Goal: Information Seeking & Learning: Learn about a topic

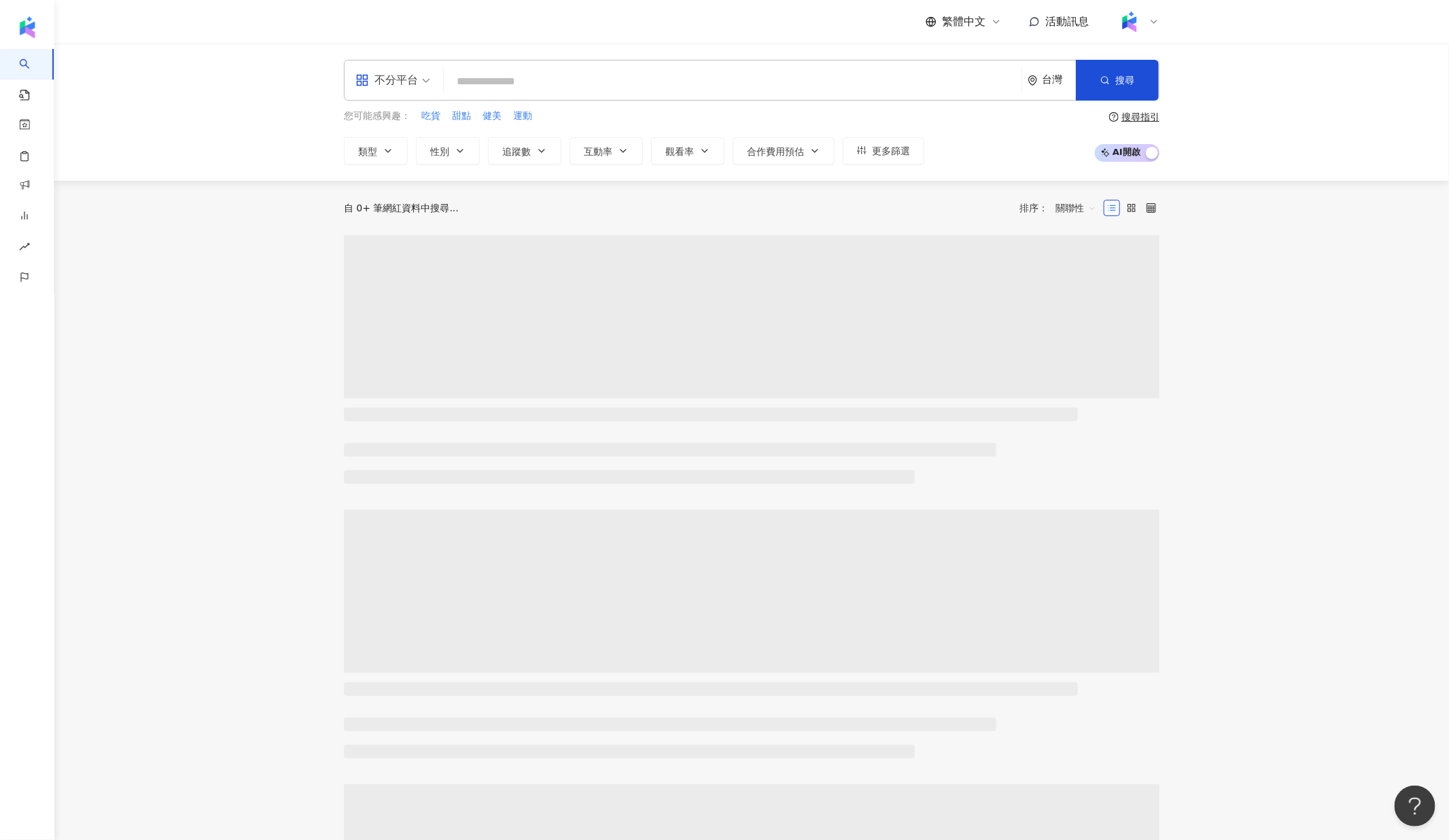
click at [136, 495] on main "不分平台 台灣 搜尋 您可能感興趣： 吃貨 甜點 健美 運動 類型 性別 追蹤數 互動率 觀看率 合作費用預估 更多篩選 搜尋指引 AI 開啟 AI 關閉 自…" at bounding box center [752, 699] width 1395 height 1312
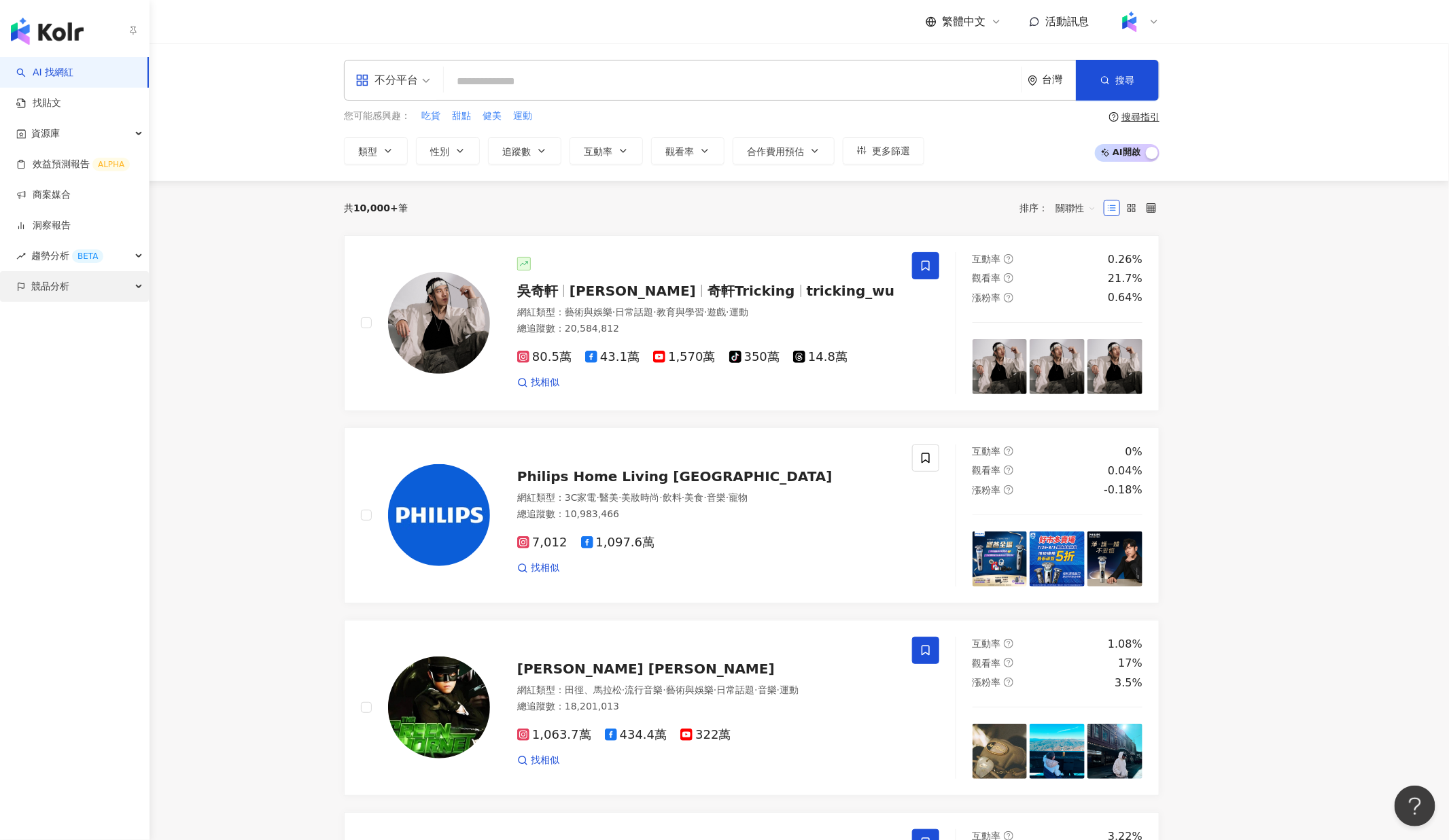
click at [104, 277] on div "競品分析" at bounding box center [74, 286] width 149 height 31
click at [90, 317] on link "品牌帳號分析" at bounding box center [61, 317] width 57 height 14
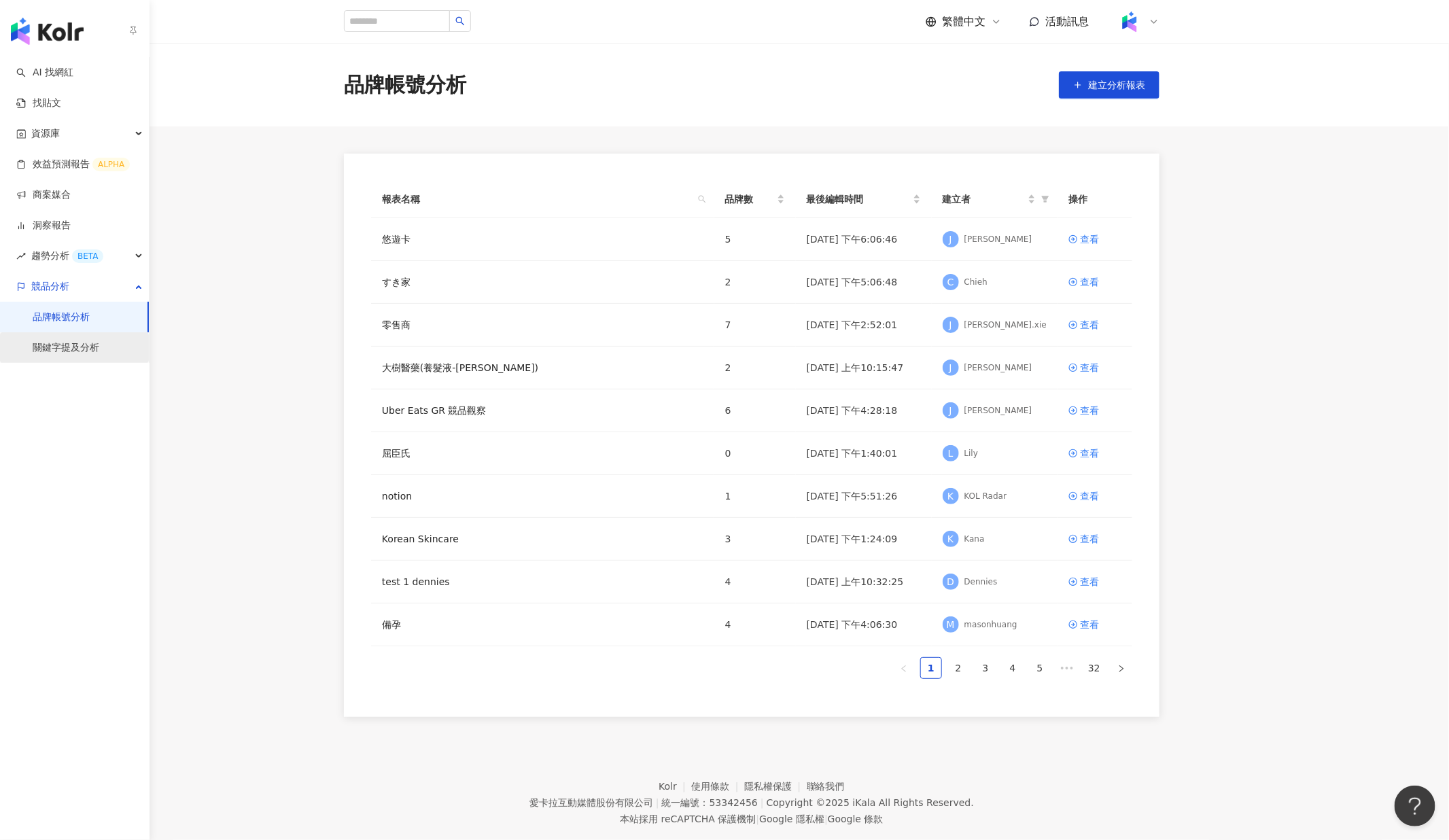
click at [87, 345] on link "關鍵字提及分析" at bounding box center [66, 348] width 66 height 14
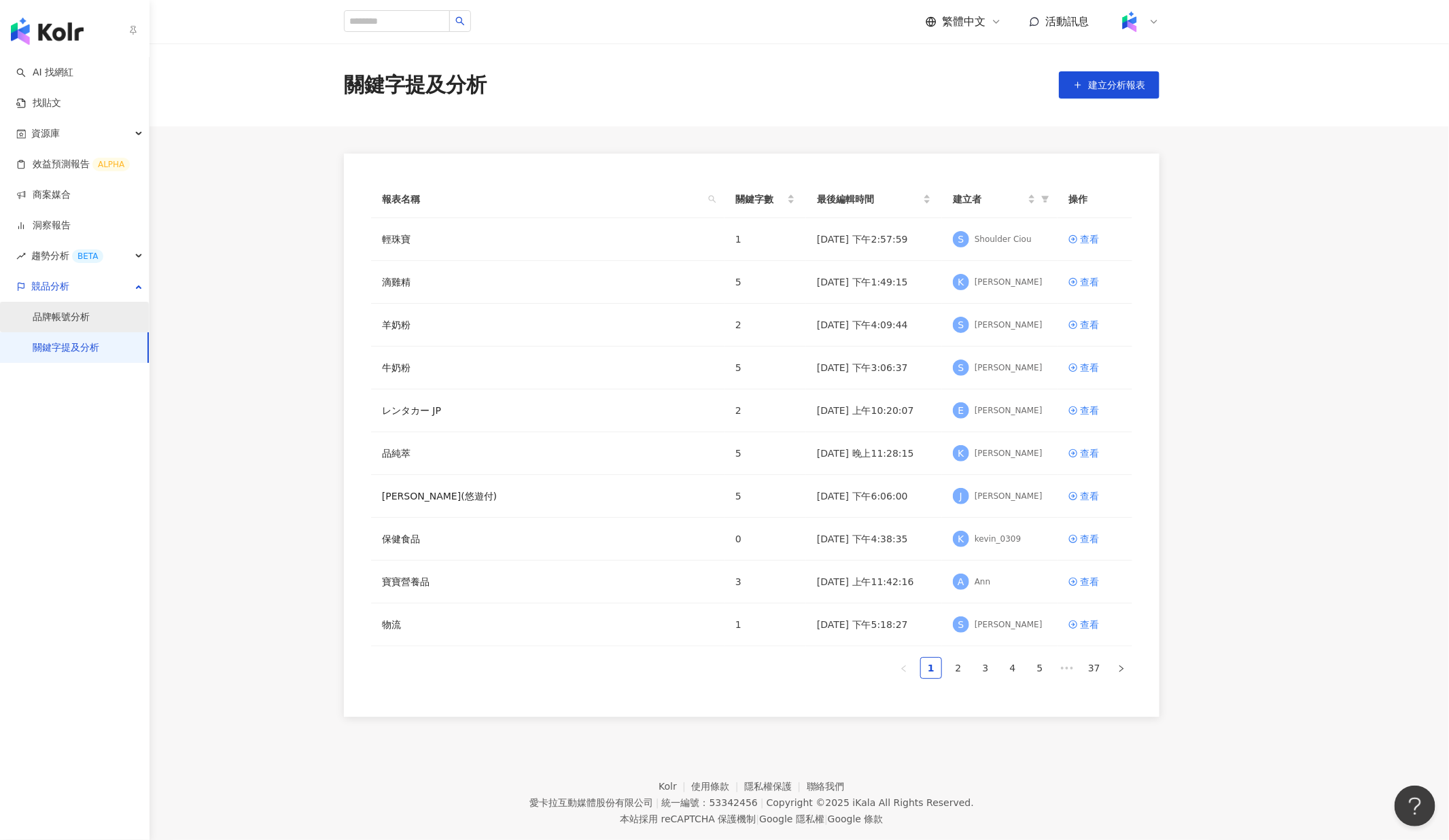
click at [83, 313] on link "品牌帳號分析" at bounding box center [61, 317] width 57 height 14
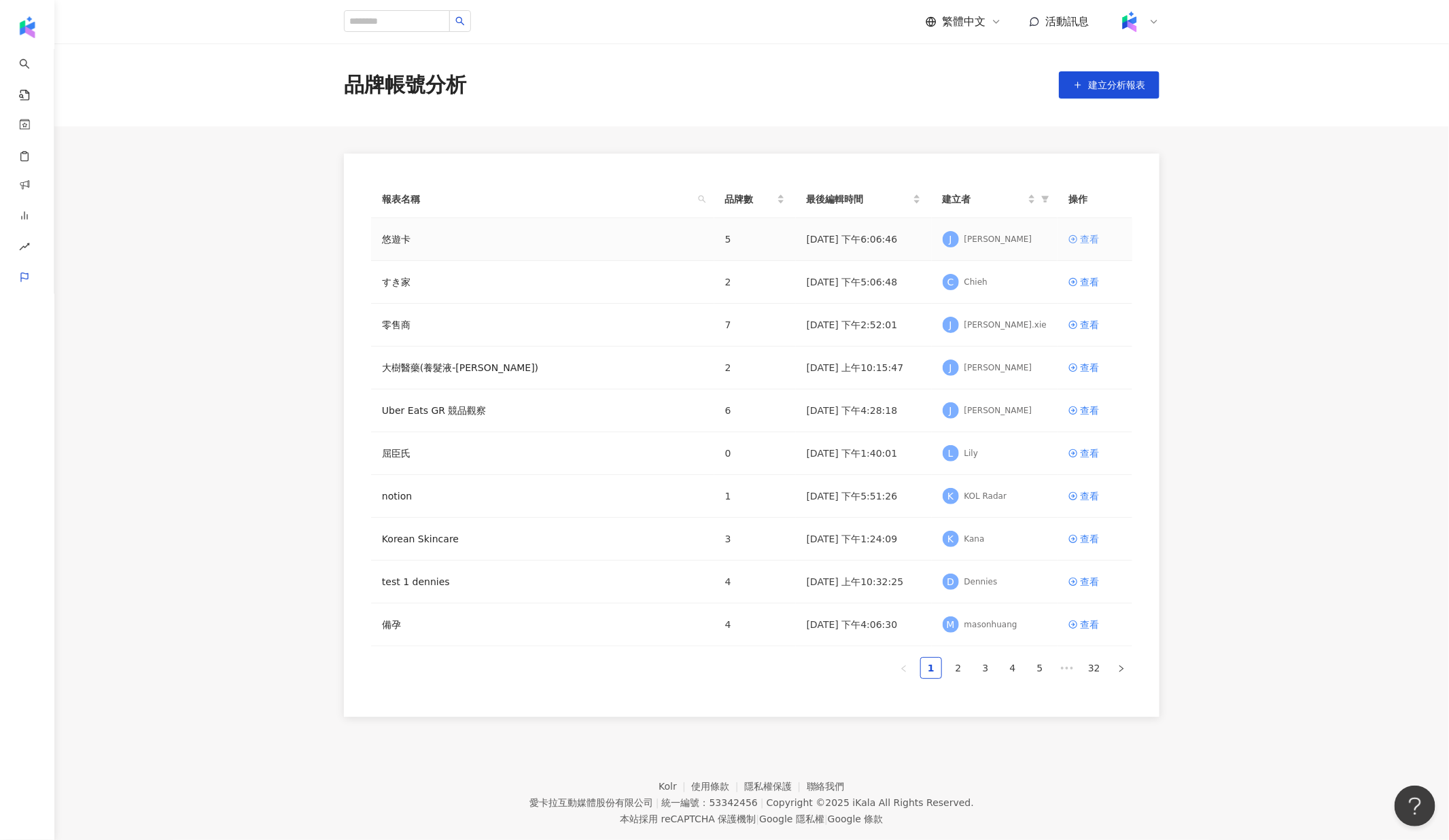
click at [1089, 236] on div "查看" at bounding box center [1090, 239] width 19 height 15
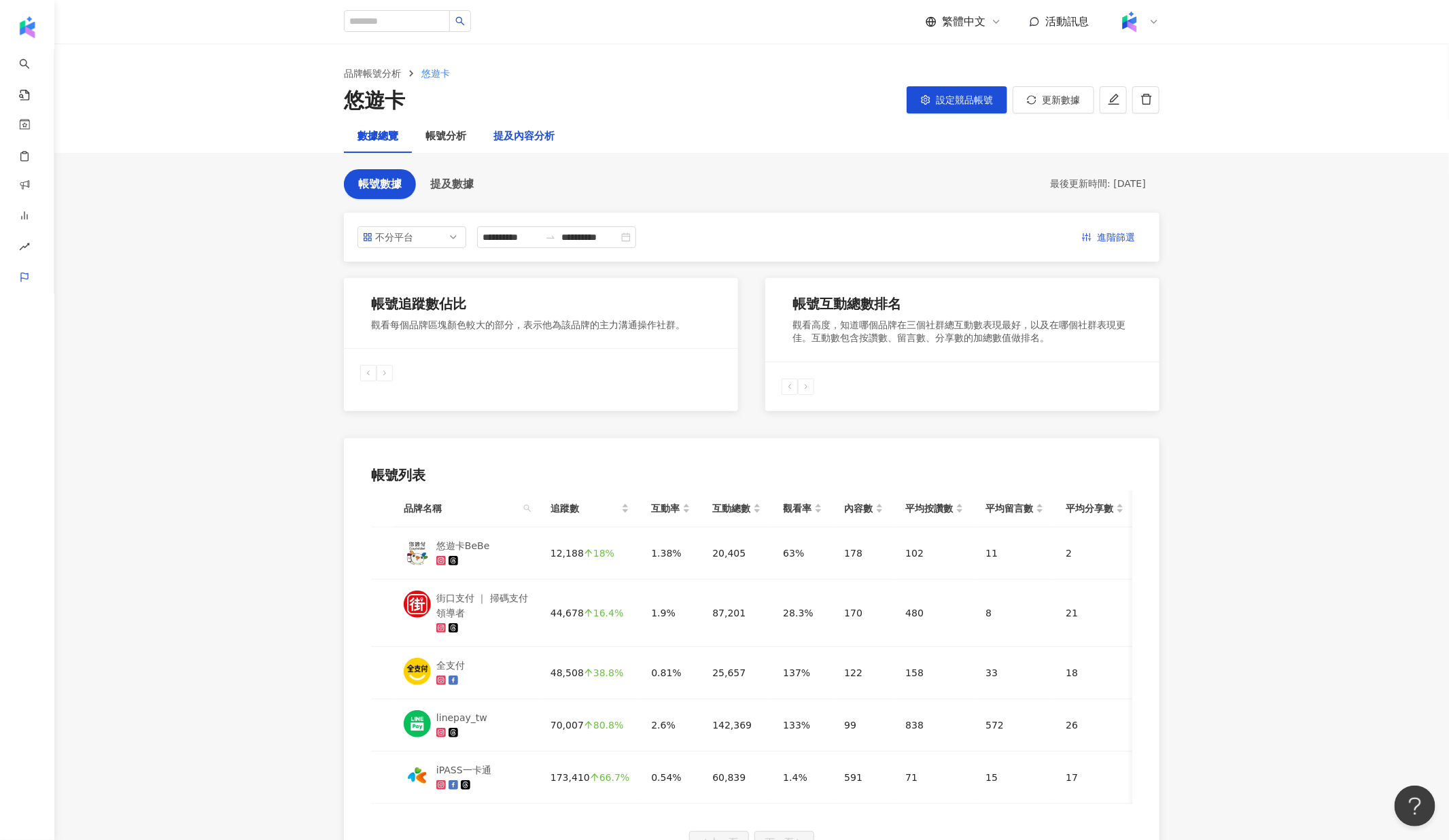
click at [533, 136] on div "提及內容分析" at bounding box center [524, 136] width 61 height 16
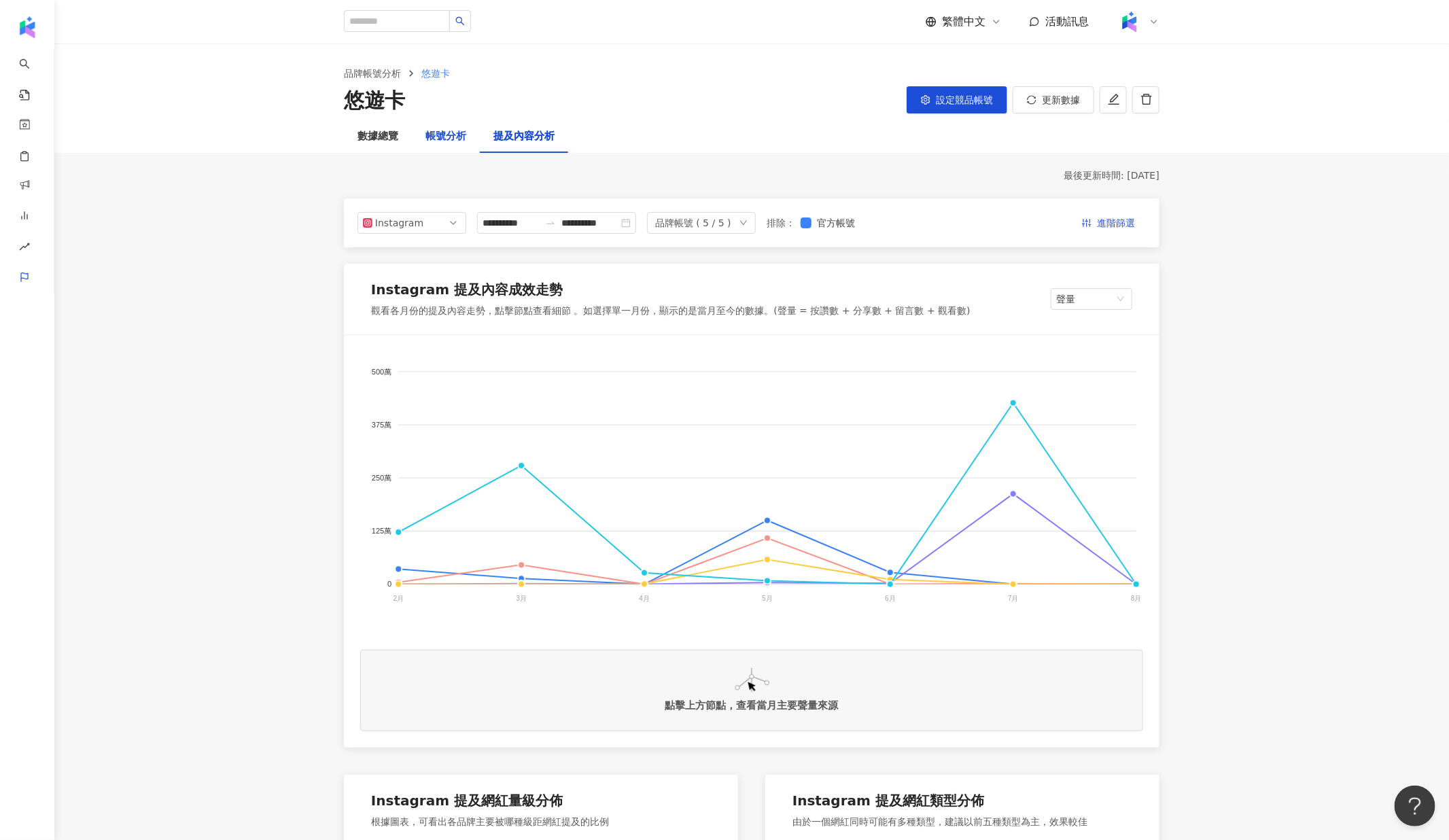
click at [441, 133] on div "帳號分析" at bounding box center [446, 136] width 41 height 16
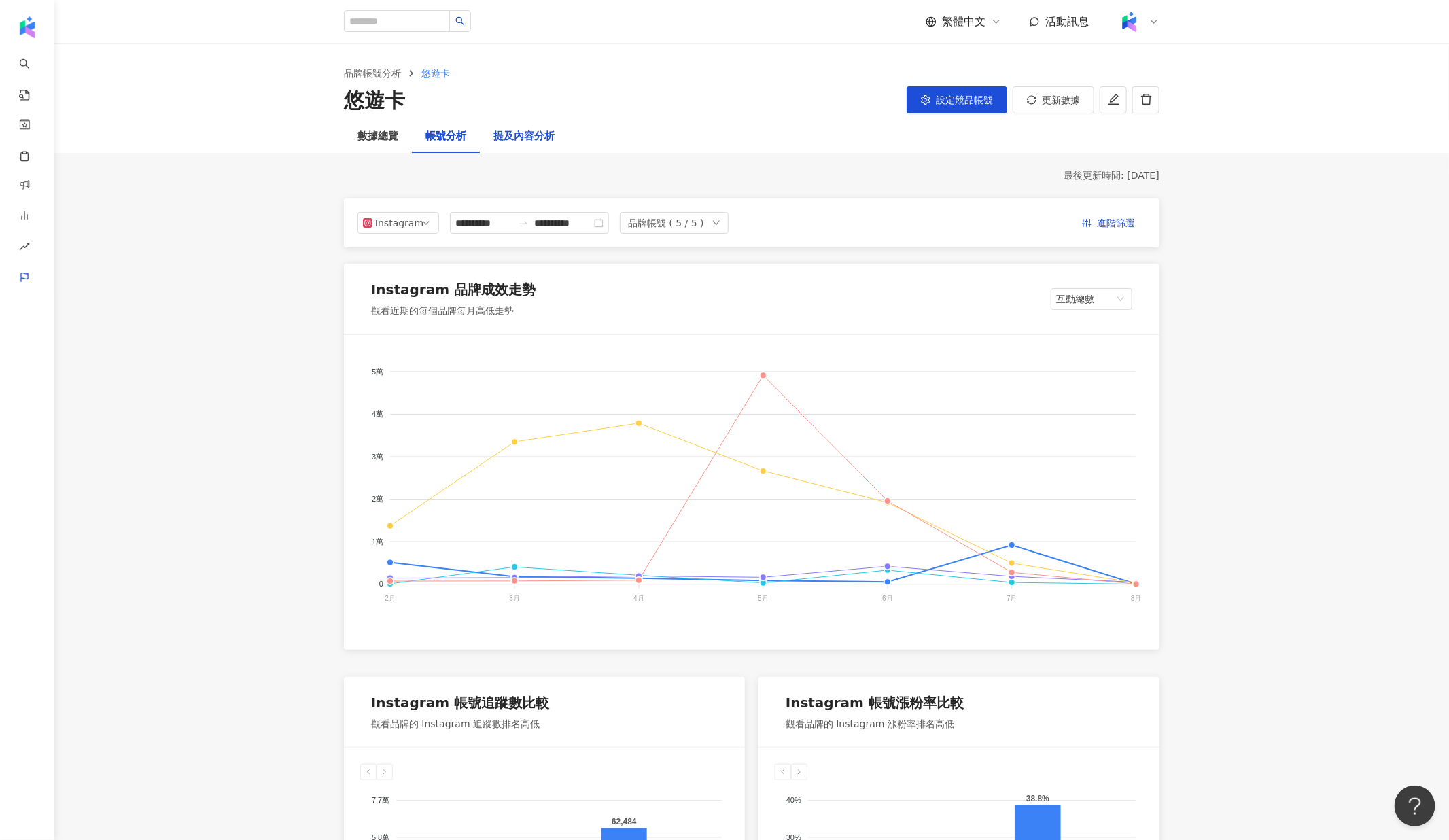
click at [535, 138] on div "提及內容分析" at bounding box center [524, 136] width 61 height 16
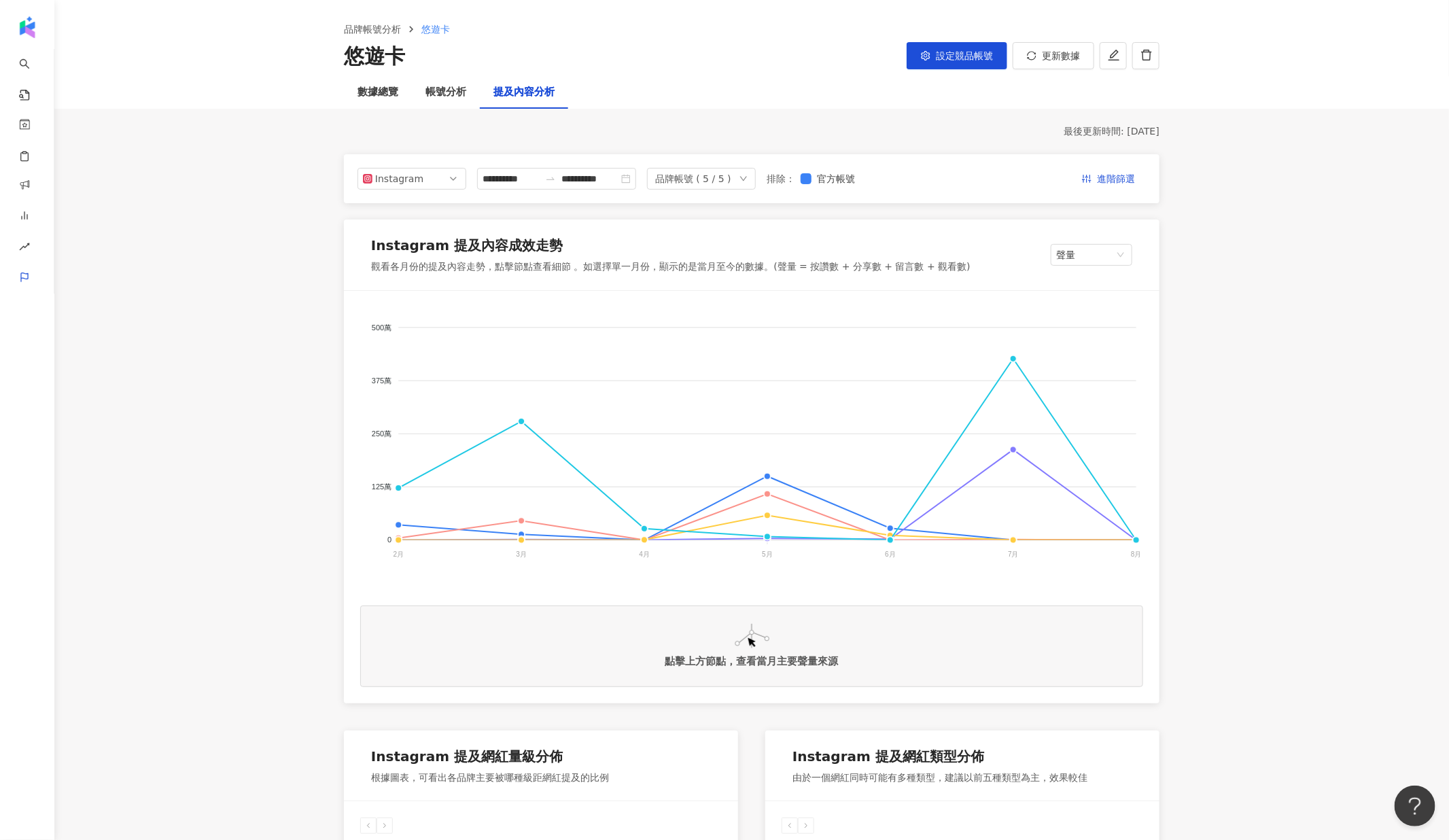
scroll to position [38, 0]
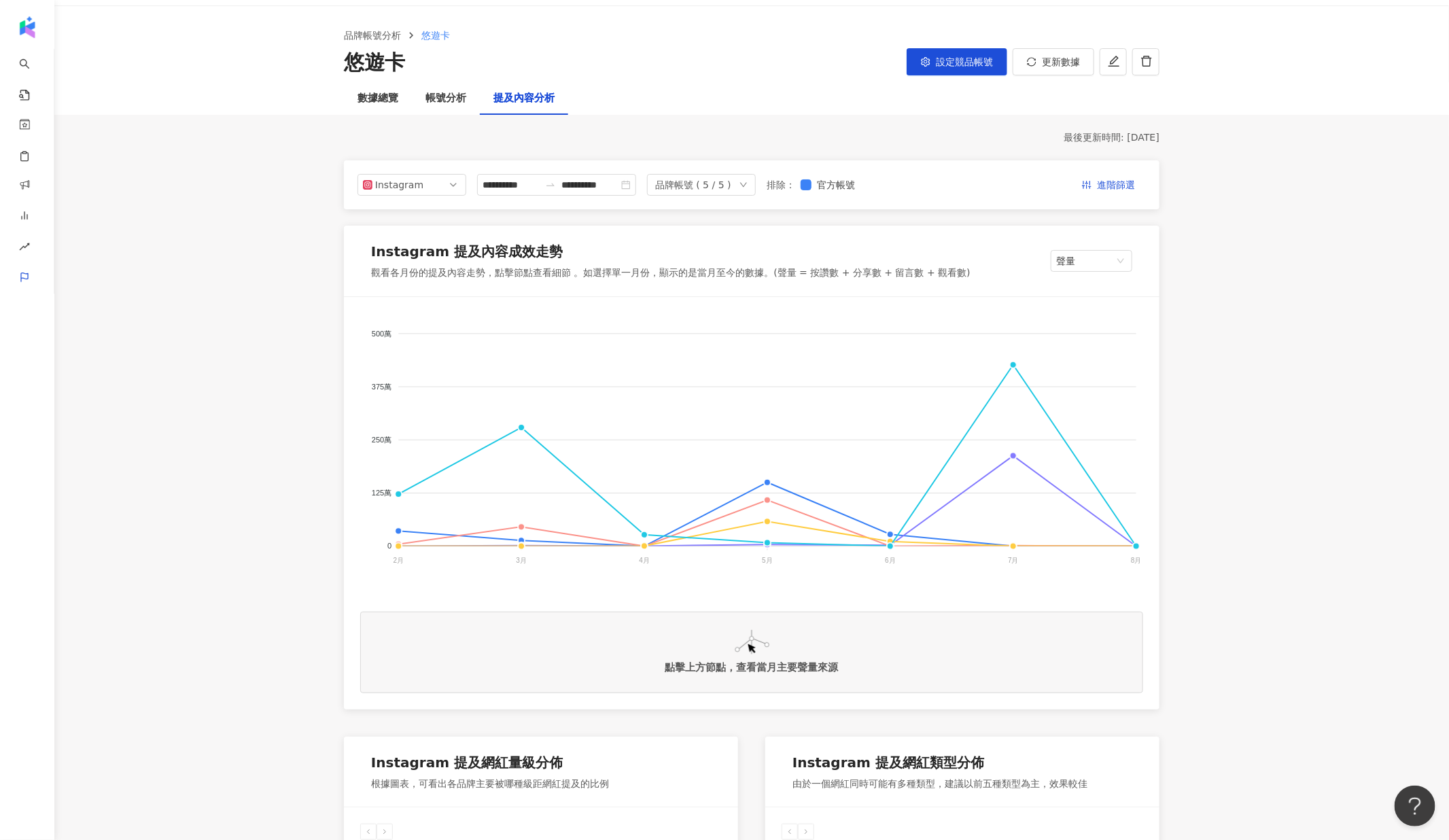
click at [1124, 198] on div "**********" at bounding box center [752, 184] width 816 height 49
click at [1124, 188] on span "進階篩選" at bounding box center [1116, 186] width 38 height 22
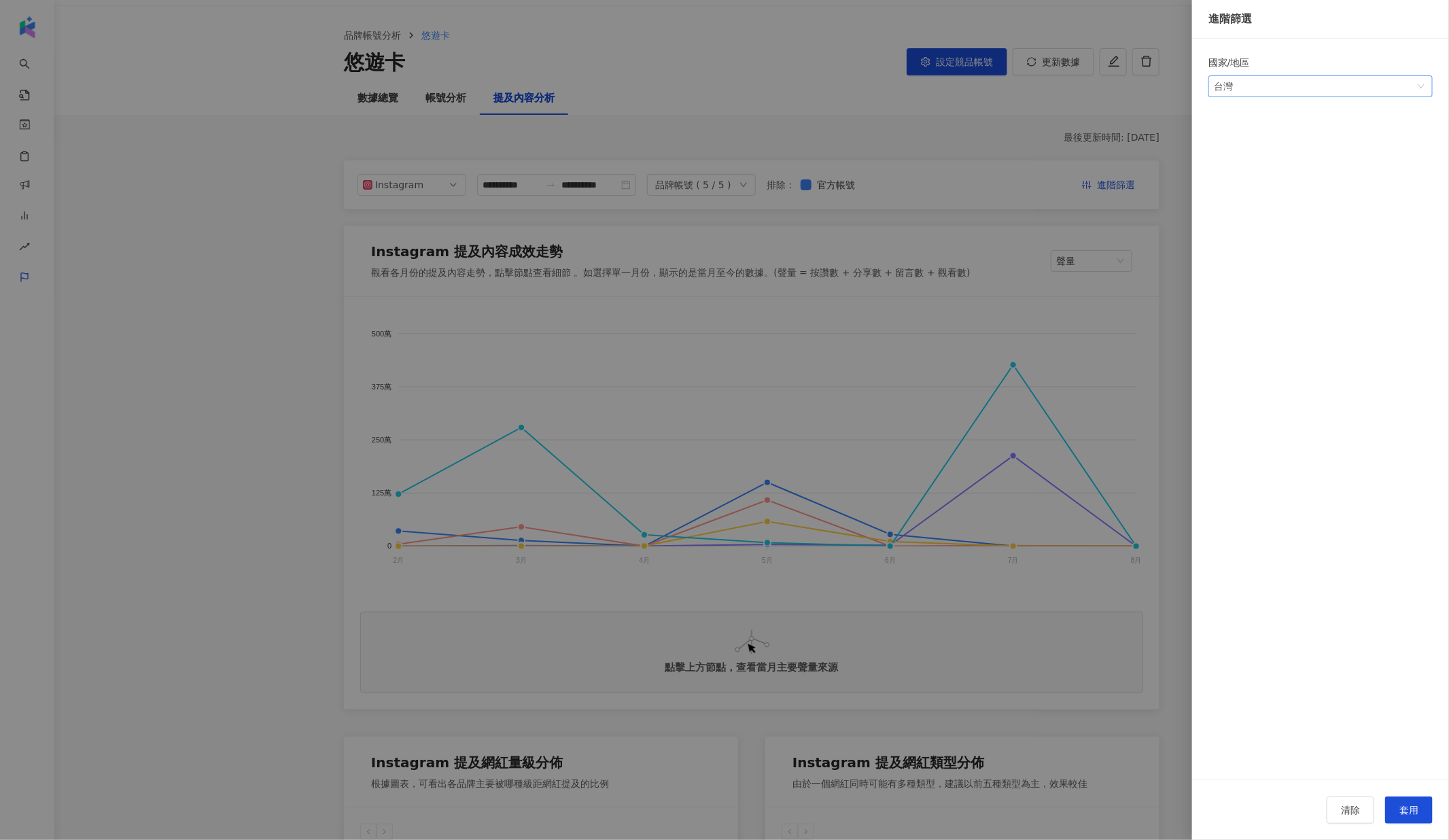
click at [1235, 89] on div "台灣" at bounding box center [1236, 86] width 44 height 20
click at [1112, 348] on div at bounding box center [724, 420] width 1449 height 840
